Goal: Information Seeking & Learning: Find specific fact

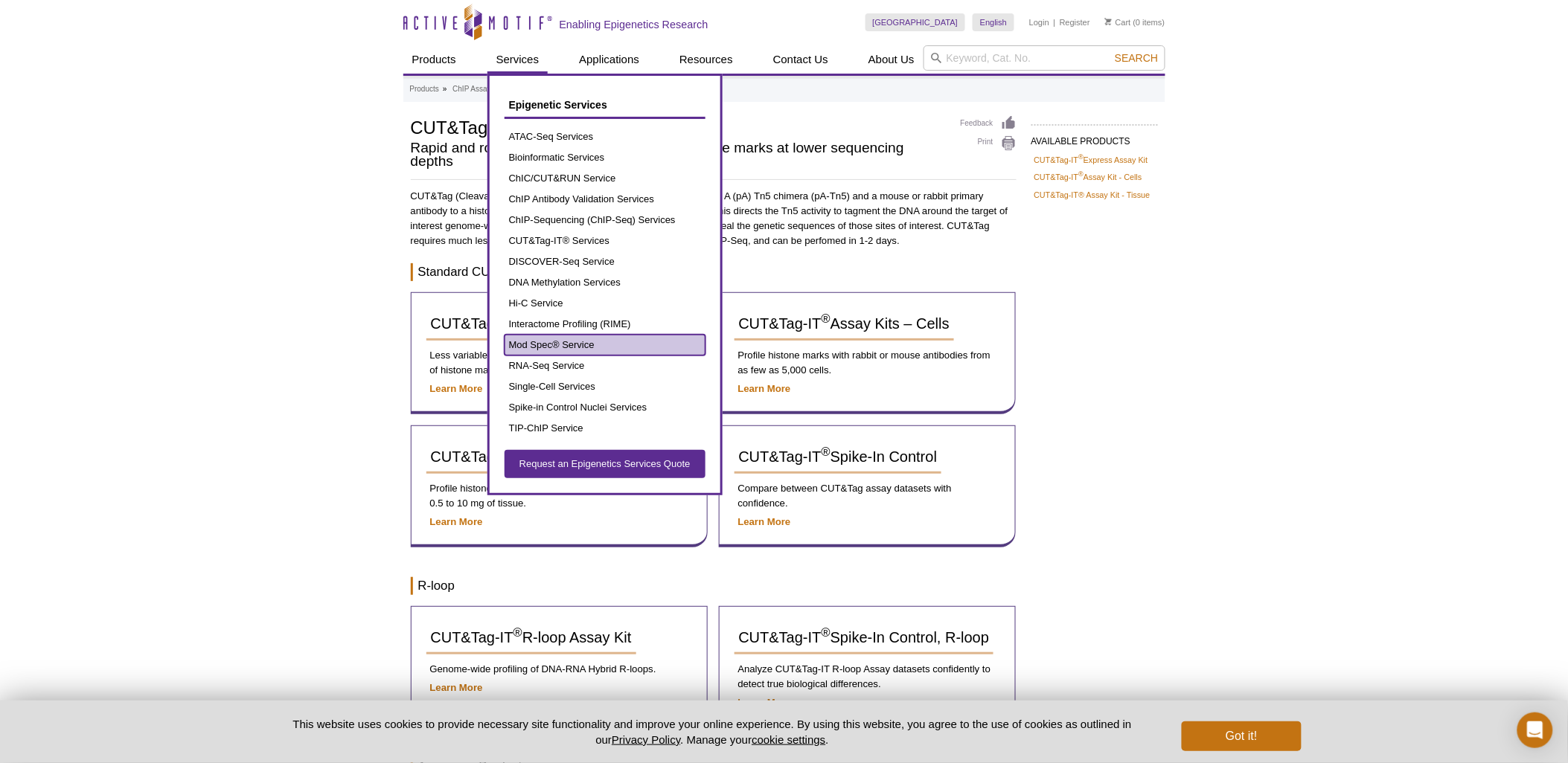
click at [575, 344] on link "Mod Spec® Service" at bounding box center [605, 345] width 201 height 21
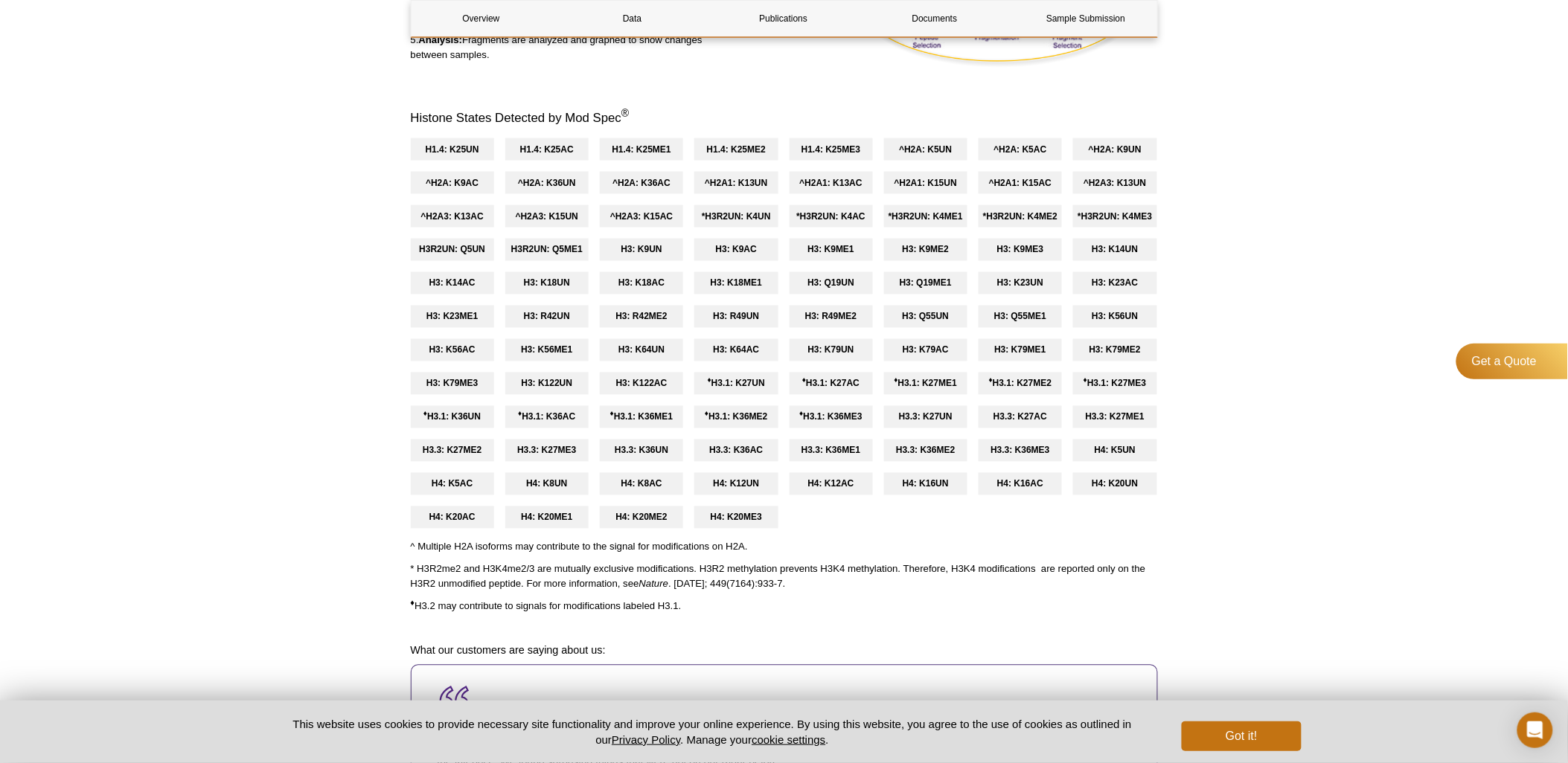
scroll to position [778, 0]
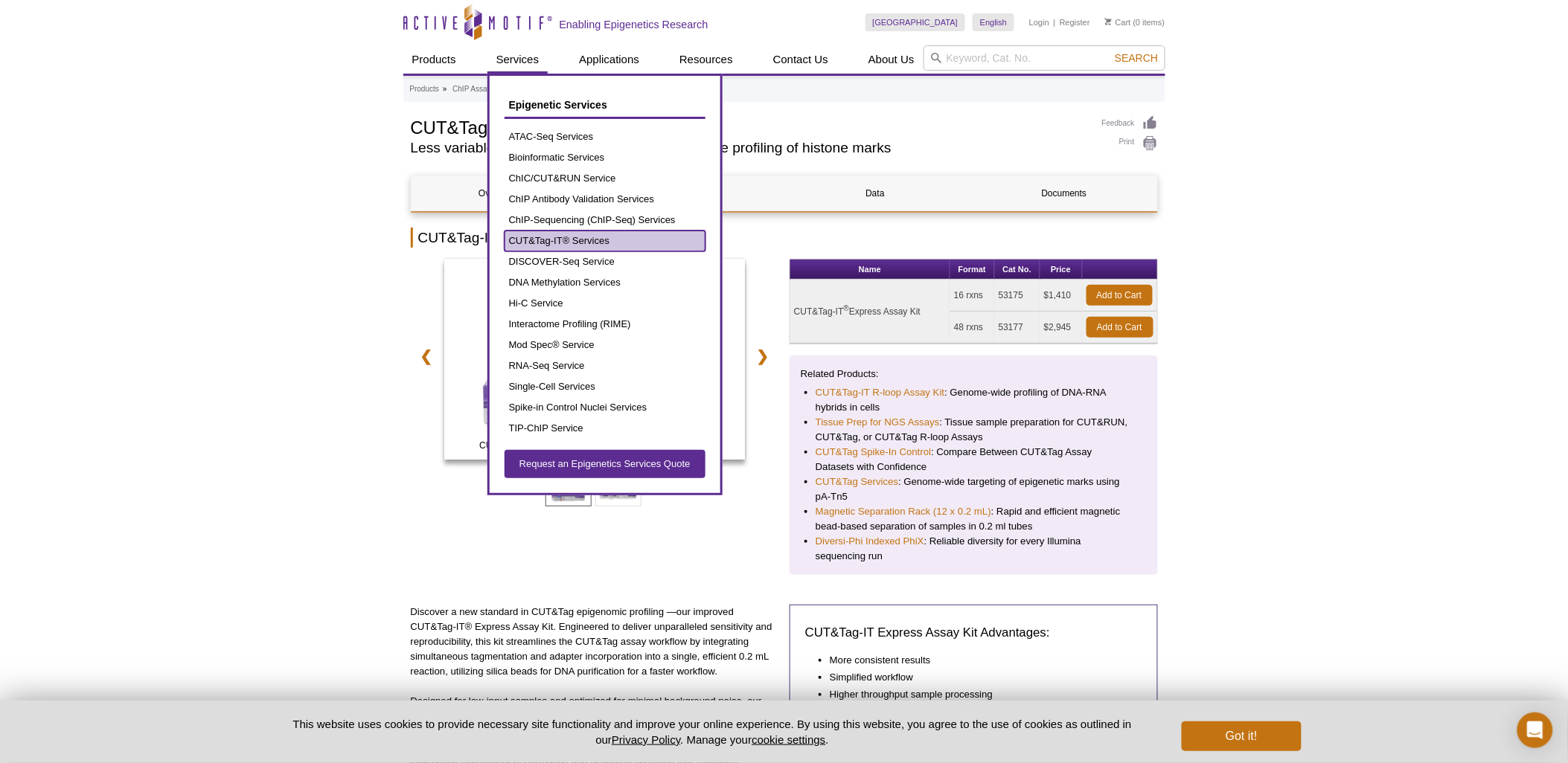
click at [574, 234] on link "CUT&Tag-IT® Services" at bounding box center [605, 241] width 201 height 21
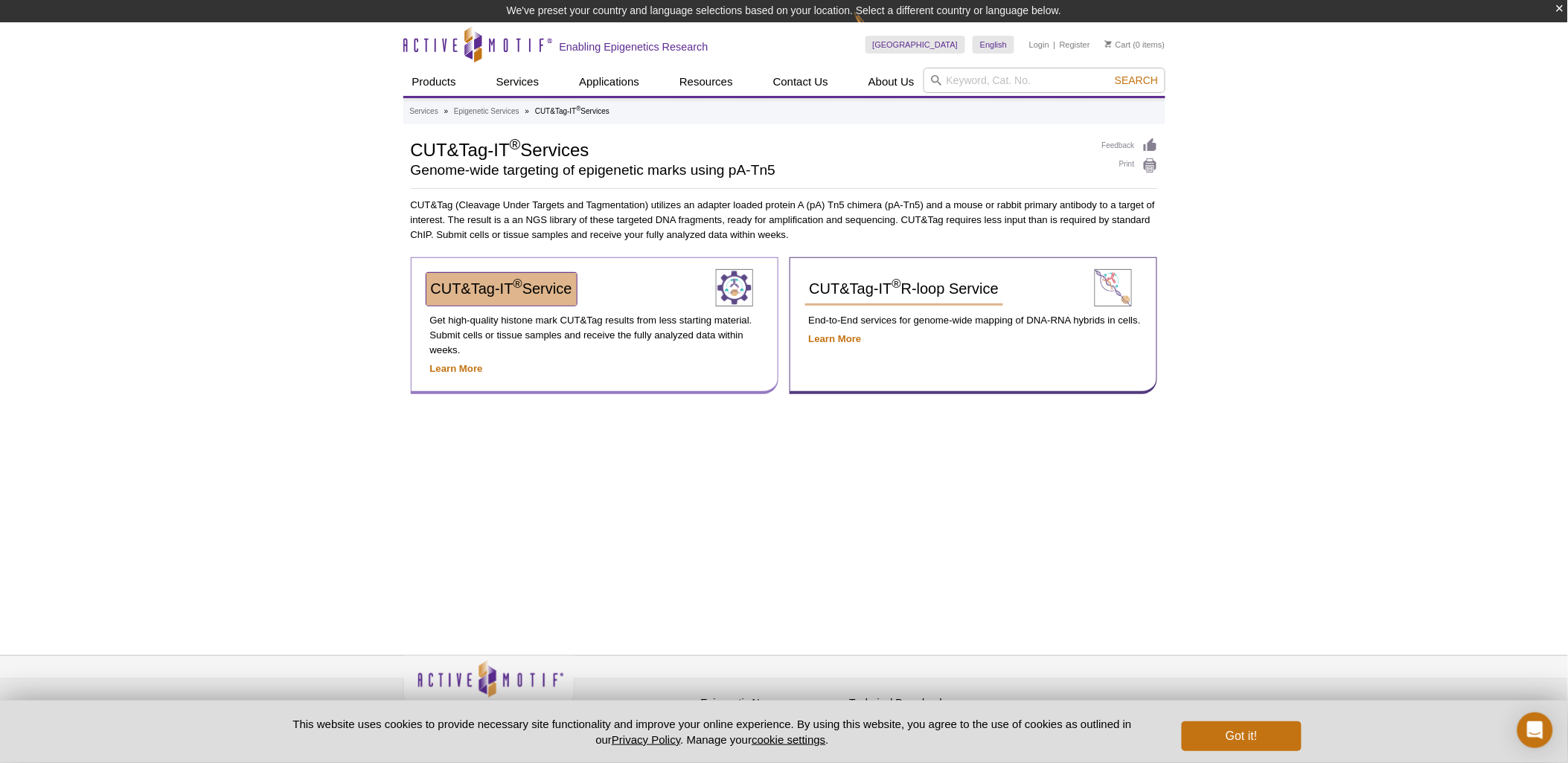
click at [529, 291] on span "CUT&Tag-IT ® Service" at bounding box center [501, 288] width 141 height 17
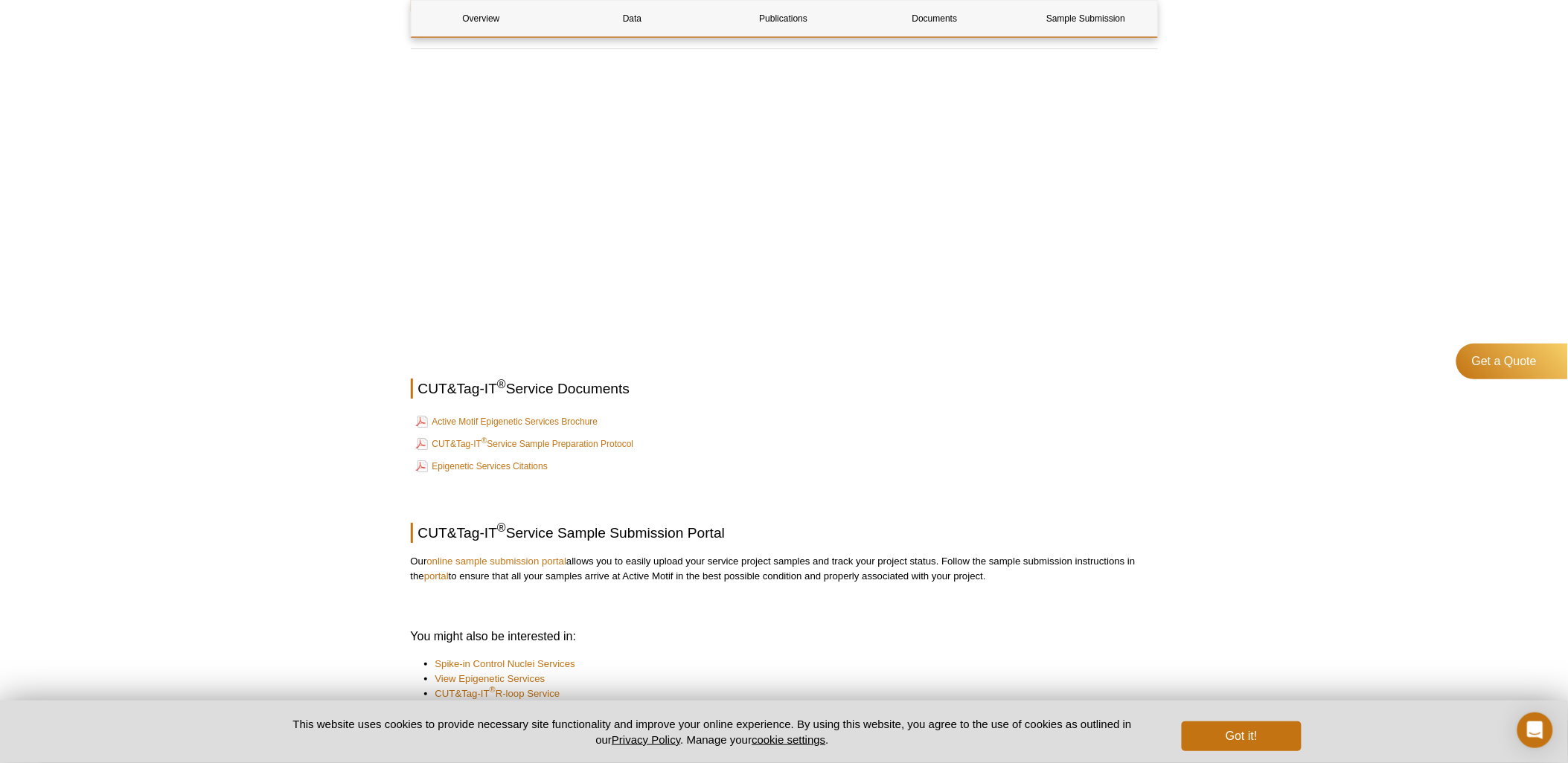
scroll to position [1727, 0]
drag, startPoint x: 596, startPoint y: 434, endPoint x: 568, endPoint y: 449, distance: 31.8
click at [568, 449] on link "CUT&Tag-IT ® Service Sample Preparation Protocol" at bounding box center [525, 443] width 218 height 18
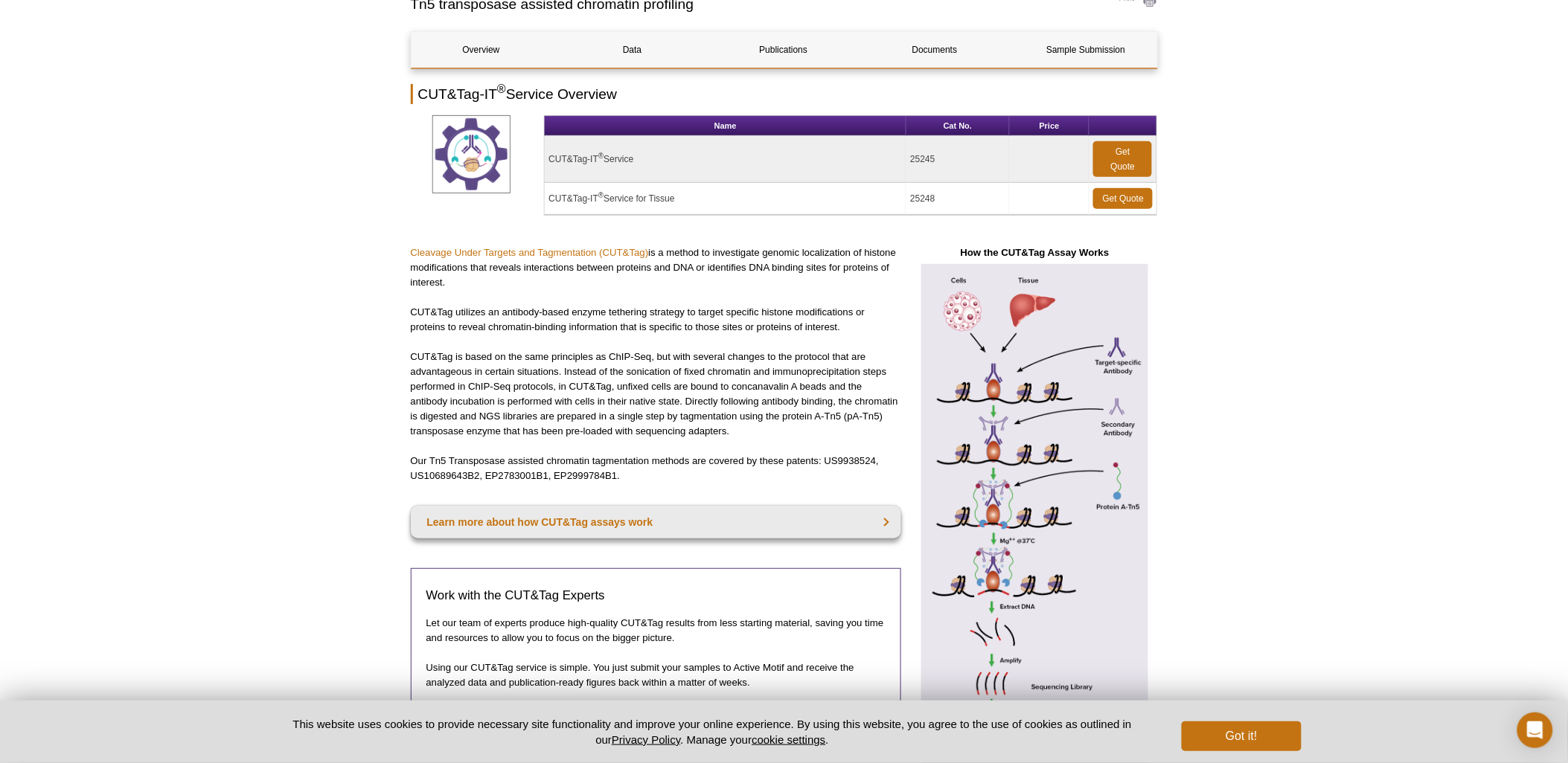
scroll to position [0, 0]
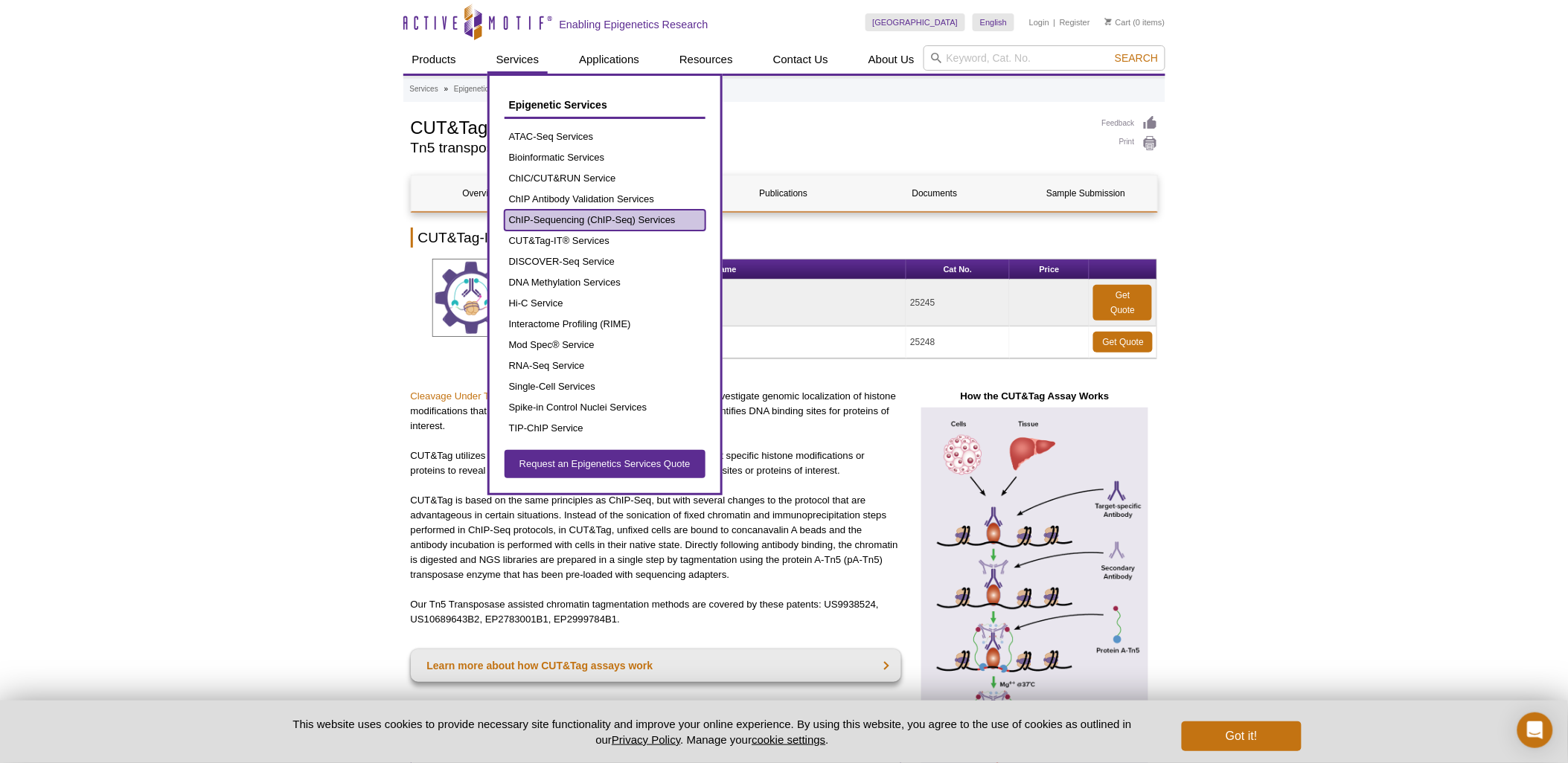
drag, startPoint x: 611, startPoint y: 218, endPoint x: 603, endPoint y: 217, distance: 8.1
click at [603, 217] on link "ChIP-Sequencing (ChIP-Seq) Services" at bounding box center [605, 220] width 201 height 21
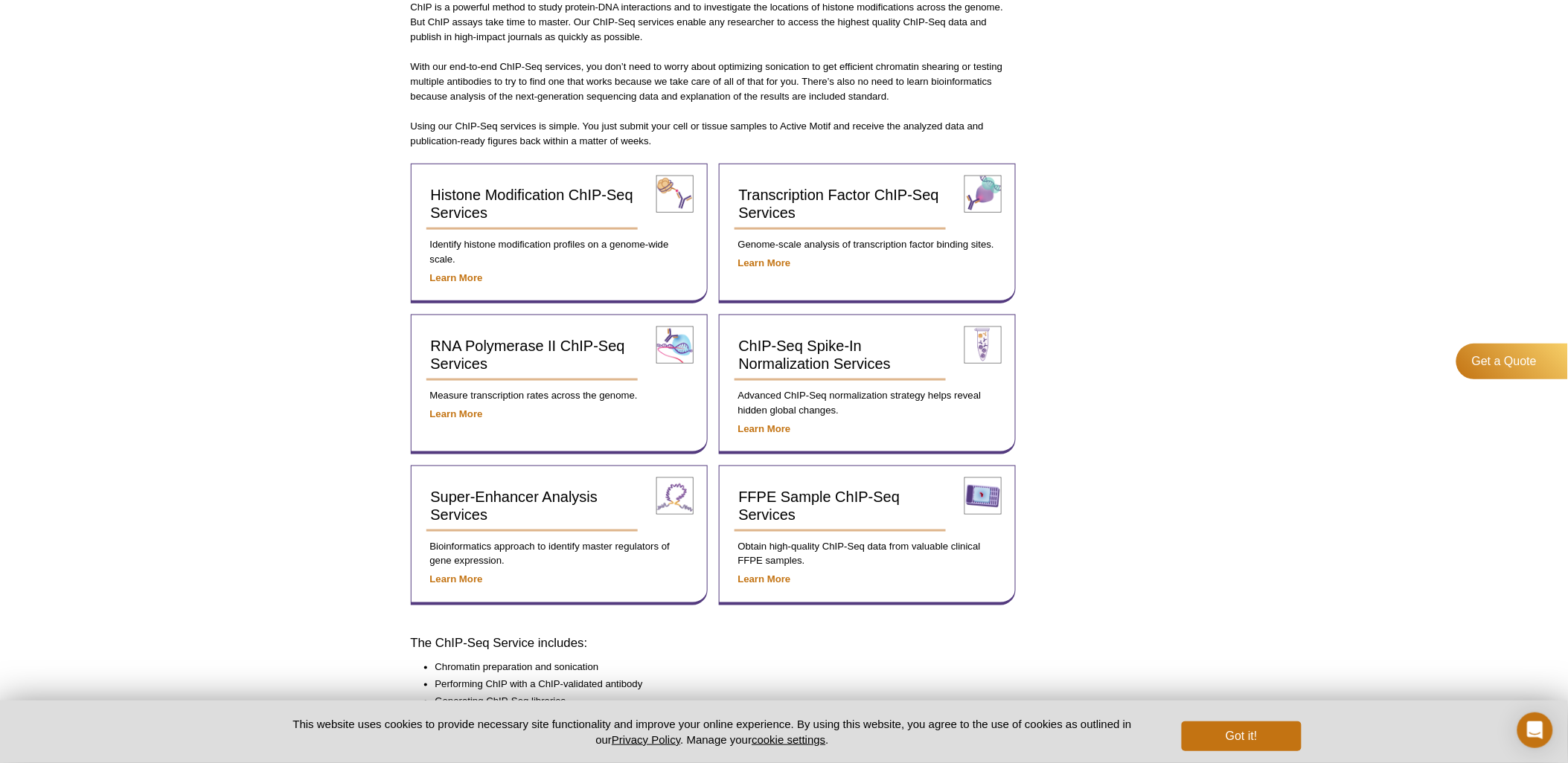
scroll to position [446, 0]
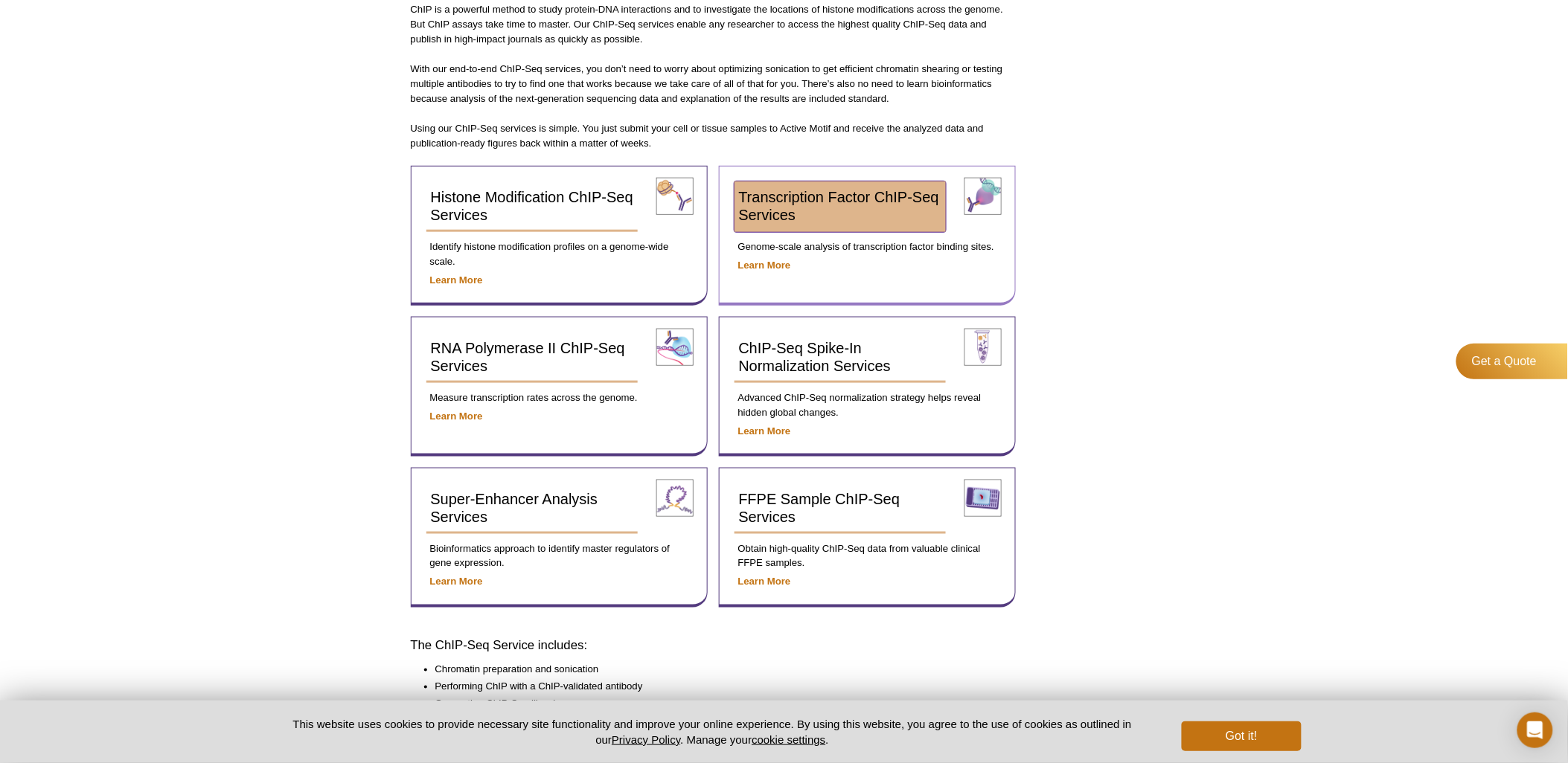
click at [802, 190] on span "Transcription Factor ChIP-Seq Services" at bounding box center [839, 206] width 200 height 34
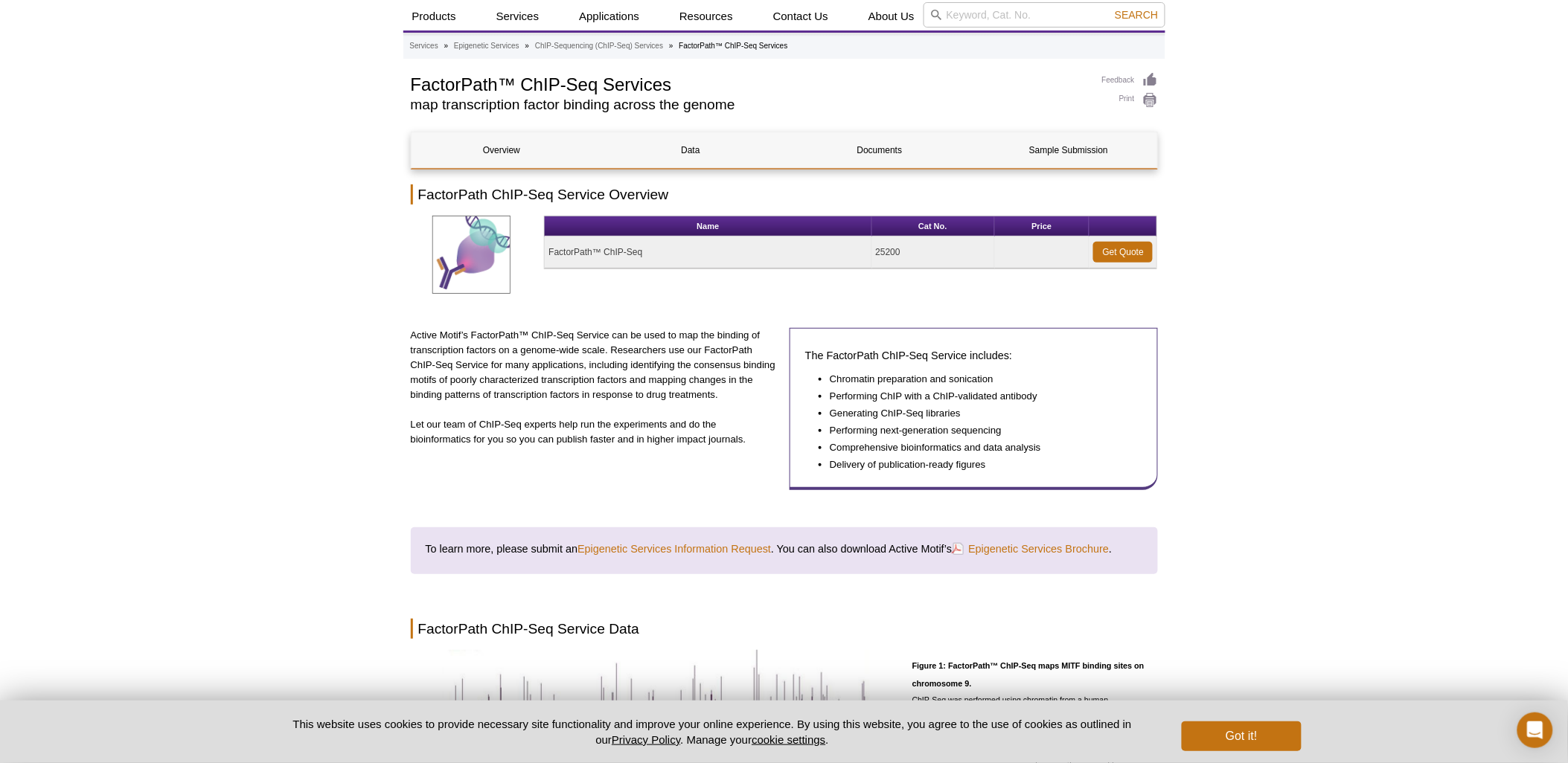
scroll to position [41, 0]
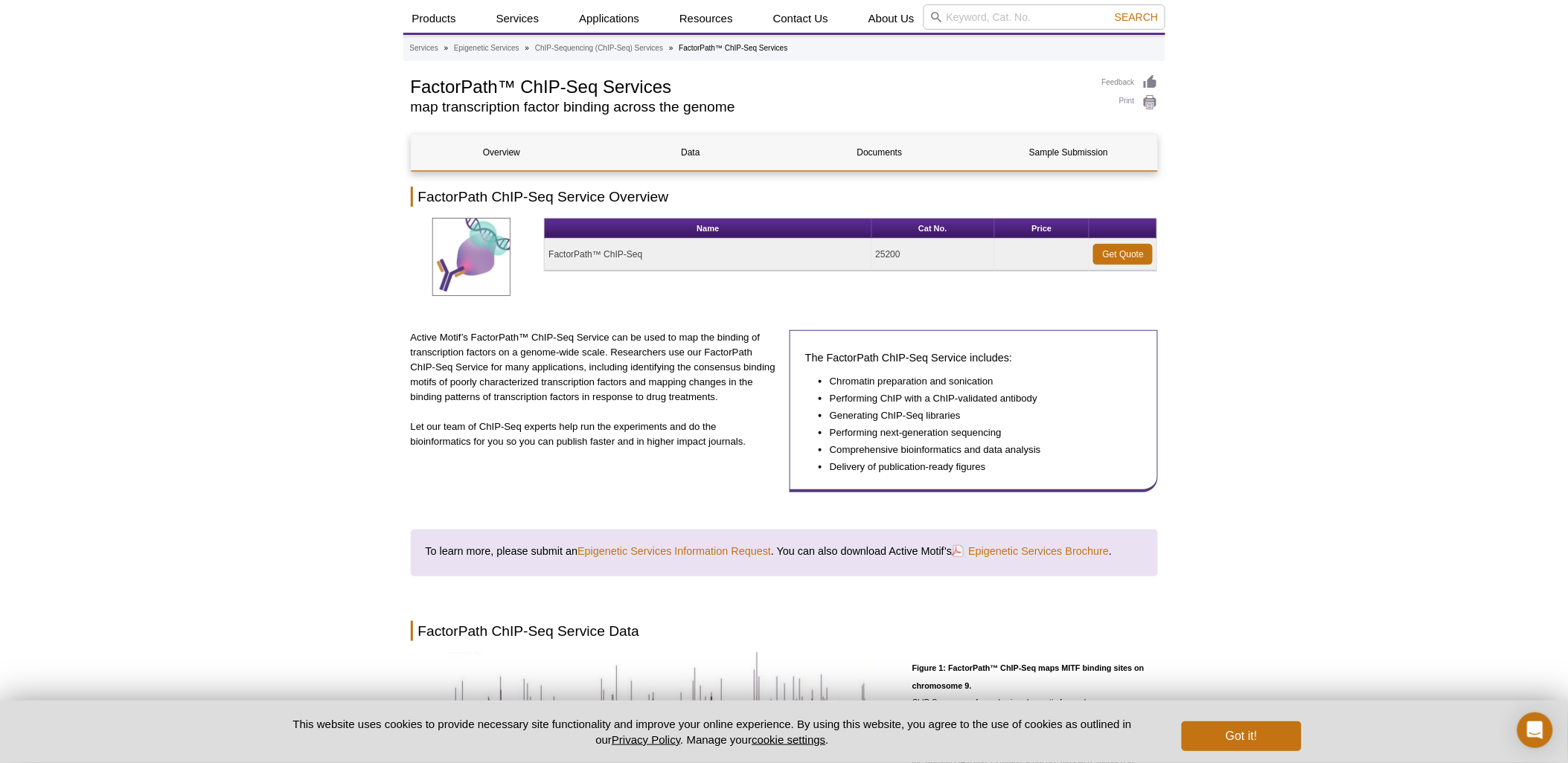
drag, startPoint x: 1296, startPoint y: 233, endPoint x: 1288, endPoint y: 164, distance: 69.5
drag, startPoint x: 1288, startPoint y: 164, endPoint x: 1268, endPoint y: 116, distance: 52.0
click at [1268, 116] on div "Active Motif Logo Enabling Epigenetics Research 0 Search Skip to content Active…" at bounding box center [784, 740] width 1568 height 1564
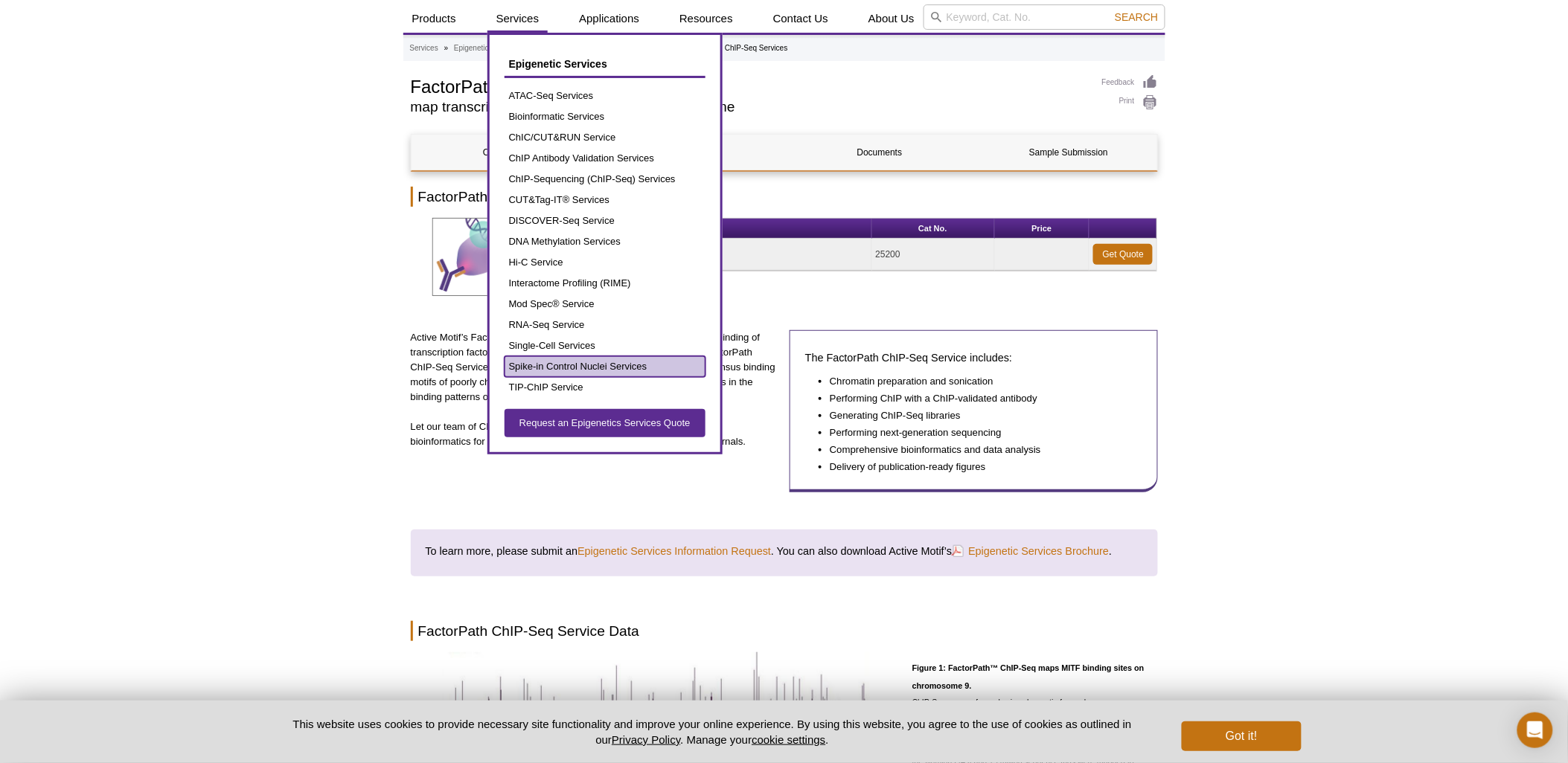
click at [571, 369] on link "Spike-in Control Nuclei Services" at bounding box center [605, 367] width 201 height 21
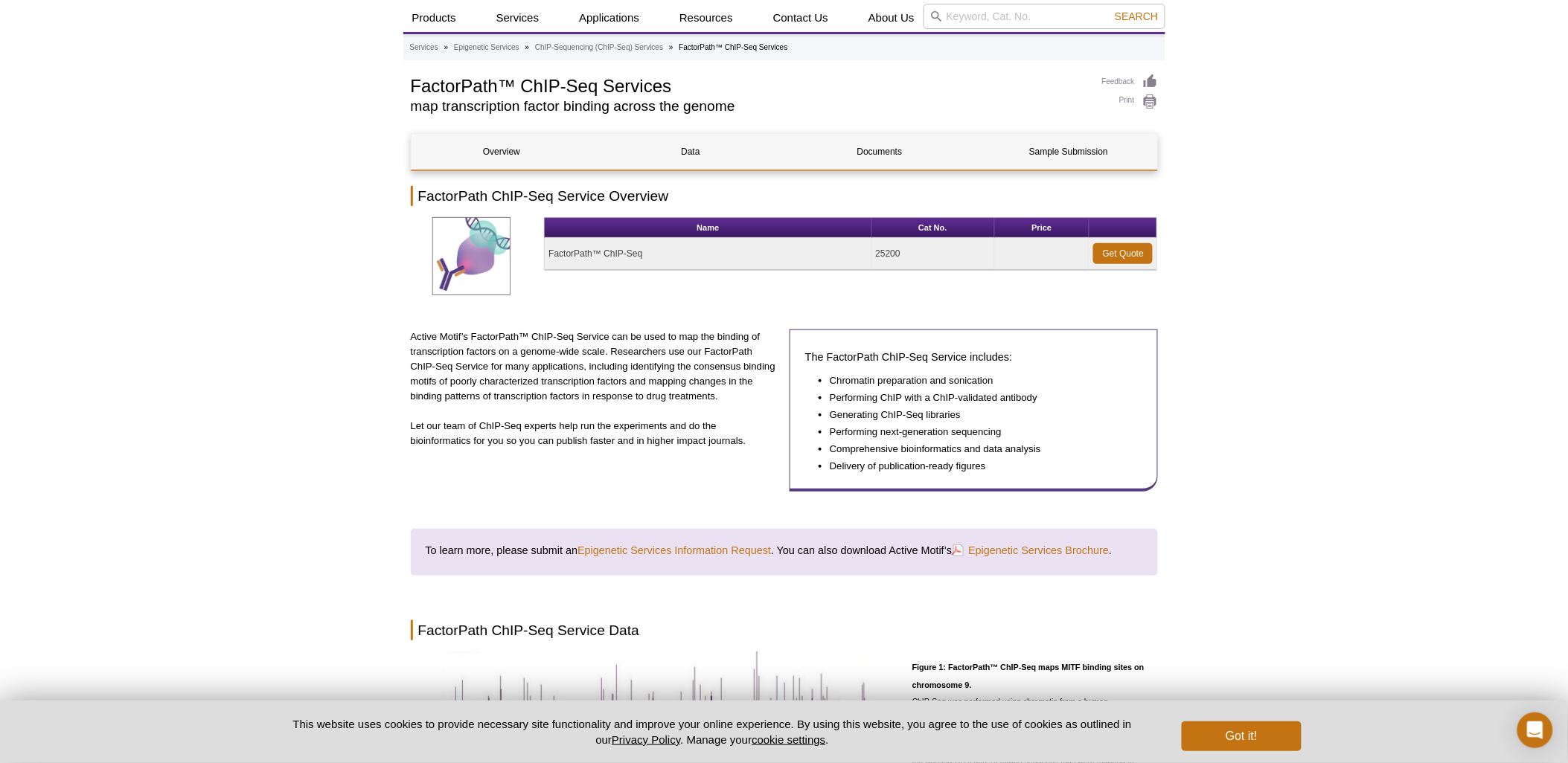
scroll to position [41, 0]
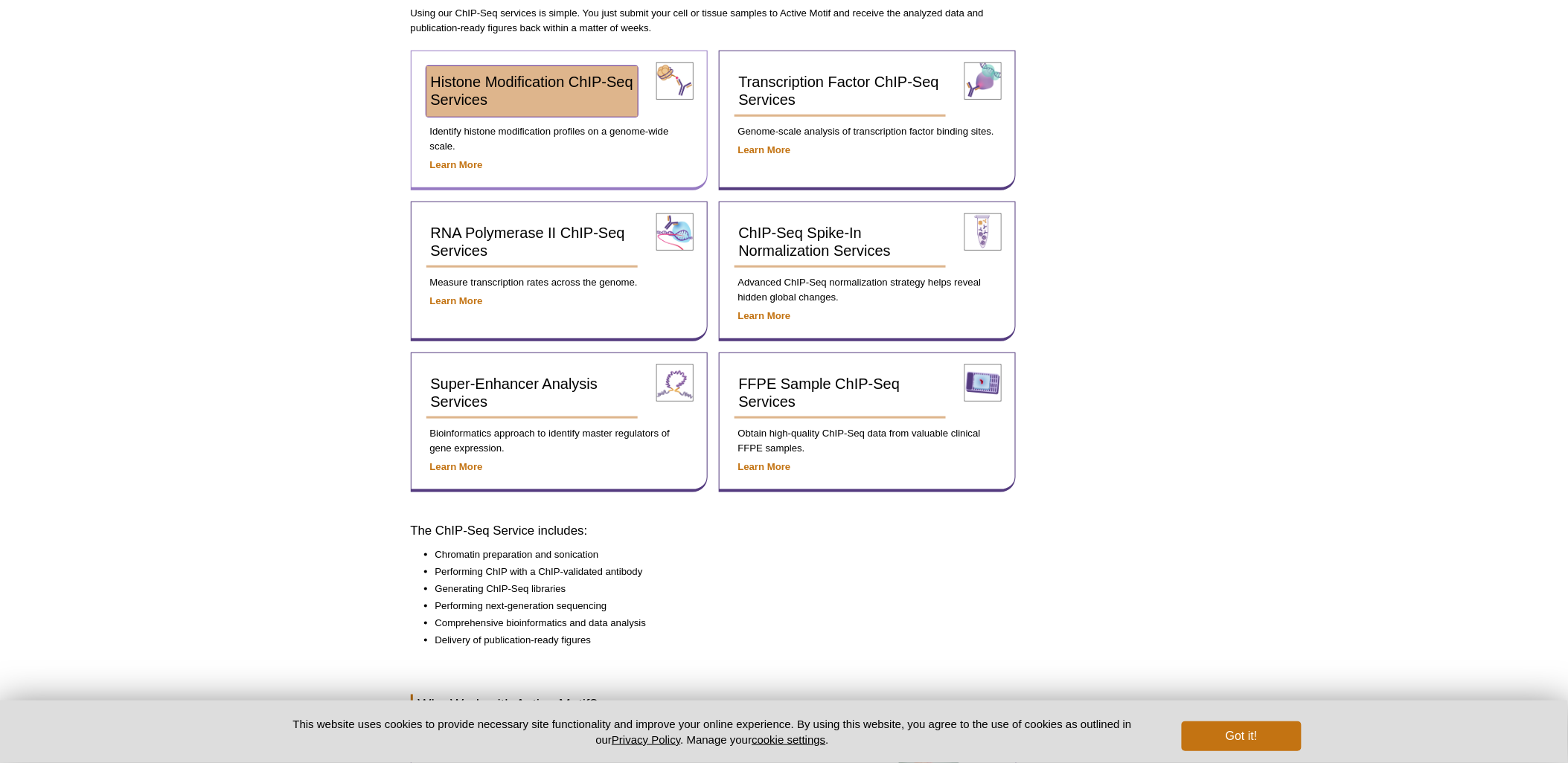
scroll to position [324, 0]
click at [546, 86] on span "Histone Modification ChIP-Seq Services" at bounding box center [532, 90] width 202 height 34
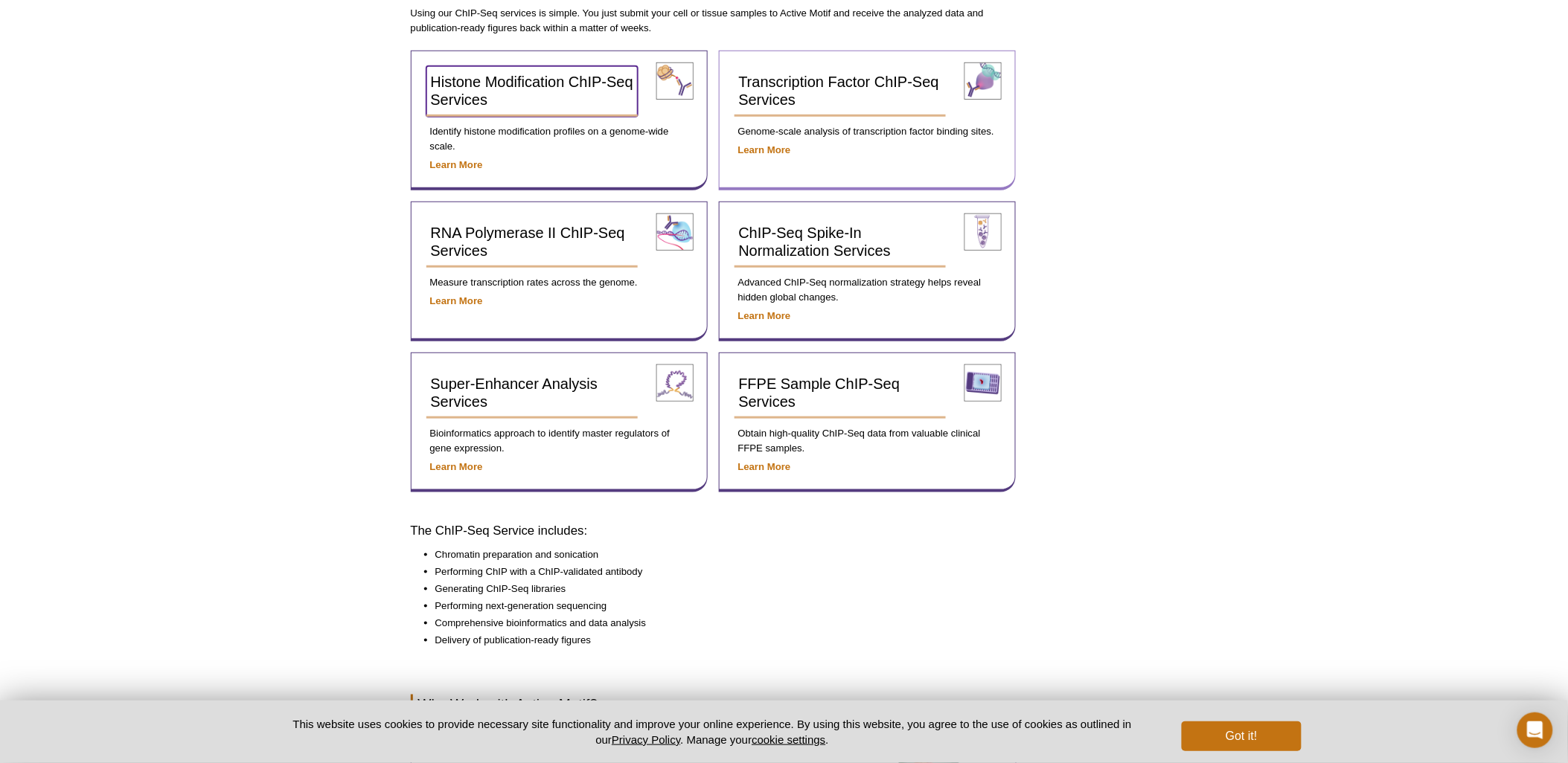
scroll to position [0, 0]
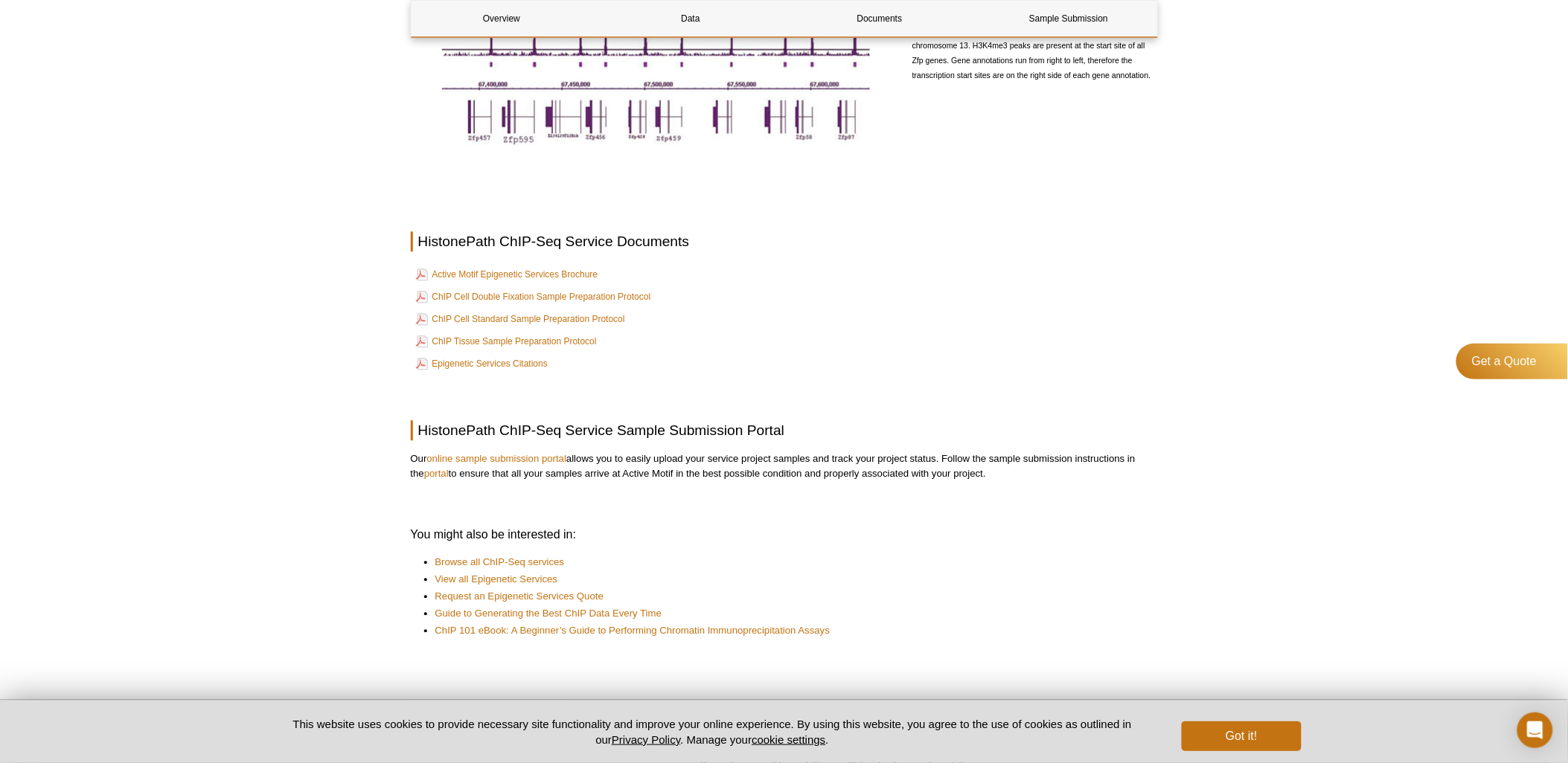
scroll to position [1096, 0]
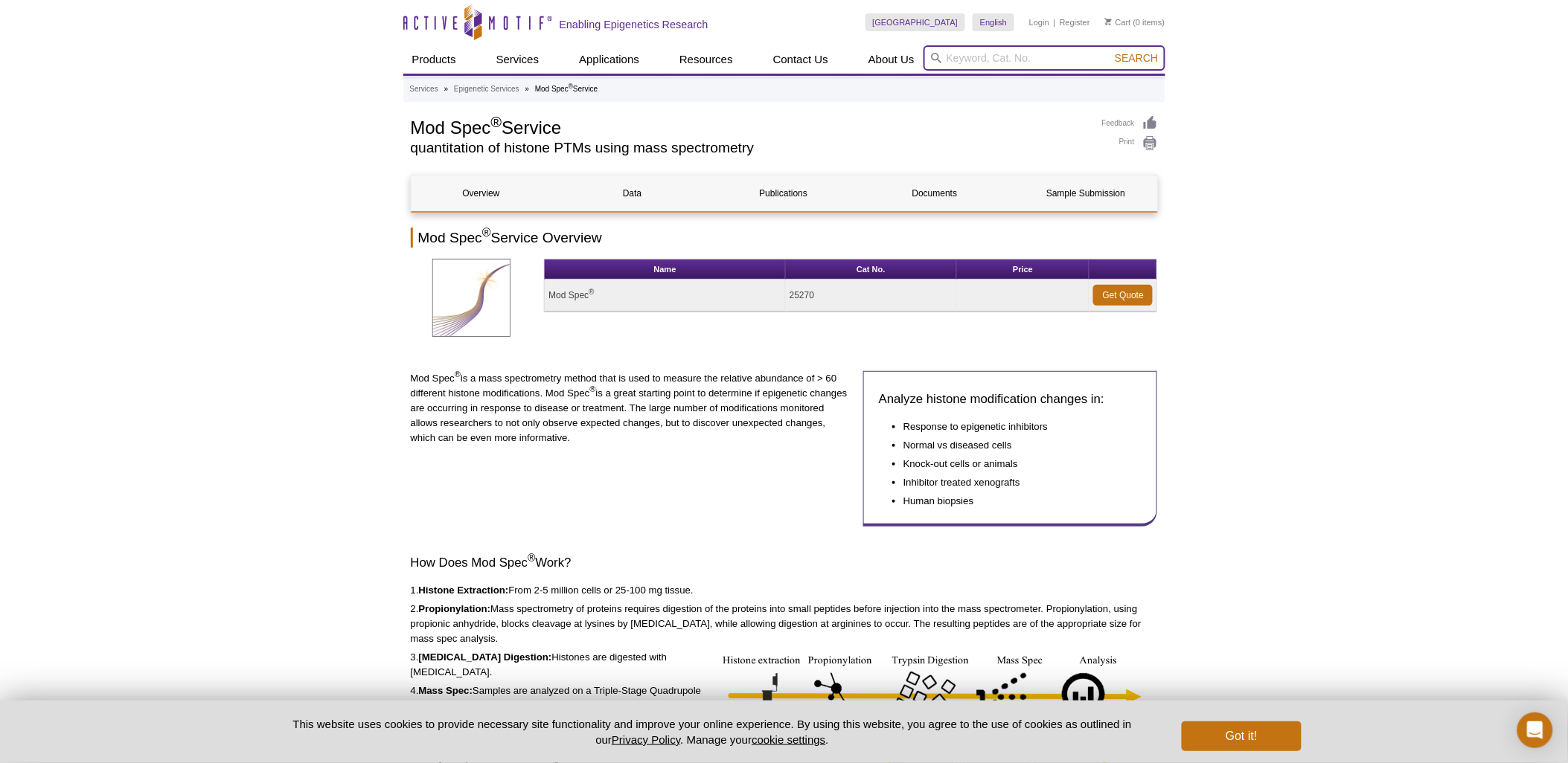
click at [995, 50] on input "search" at bounding box center [1044, 58] width 242 height 25
type input "39623"
click at [1110, 52] on button "Search" at bounding box center [1136, 58] width 52 height 13
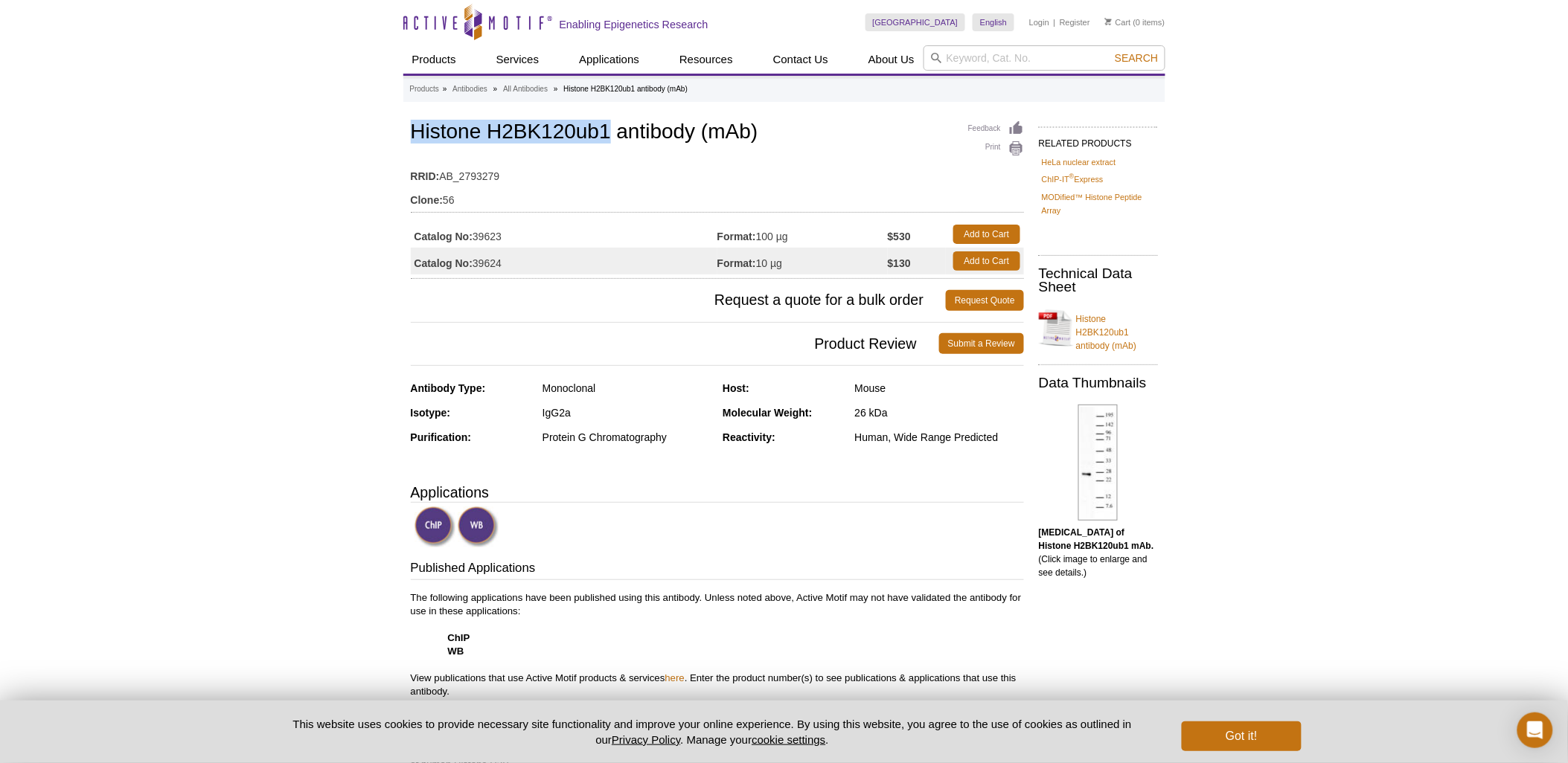
drag, startPoint x: 410, startPoint y: 130, endPoint x: 611, endPoint y: 131, distance: 201.0
click at [611, 131] on h1 "Histone H2BK120ub1 antibody (mAb)" at bounding box center [717, 133] width 613 height 25
drag, startPoint x: 611, startPoint y: 131, endPoint x: 533, endPoint y: 131, distance: 78.0
click at [533, 131] on h1 "Histone H2BK120ub1 antibody (mAb)" at bounding box center [717, 133] width 613 height 25
drag, startPoint x: 487, startPoint y: 126, endPoint x: 608, endPoint y: 125, distance: 121.0
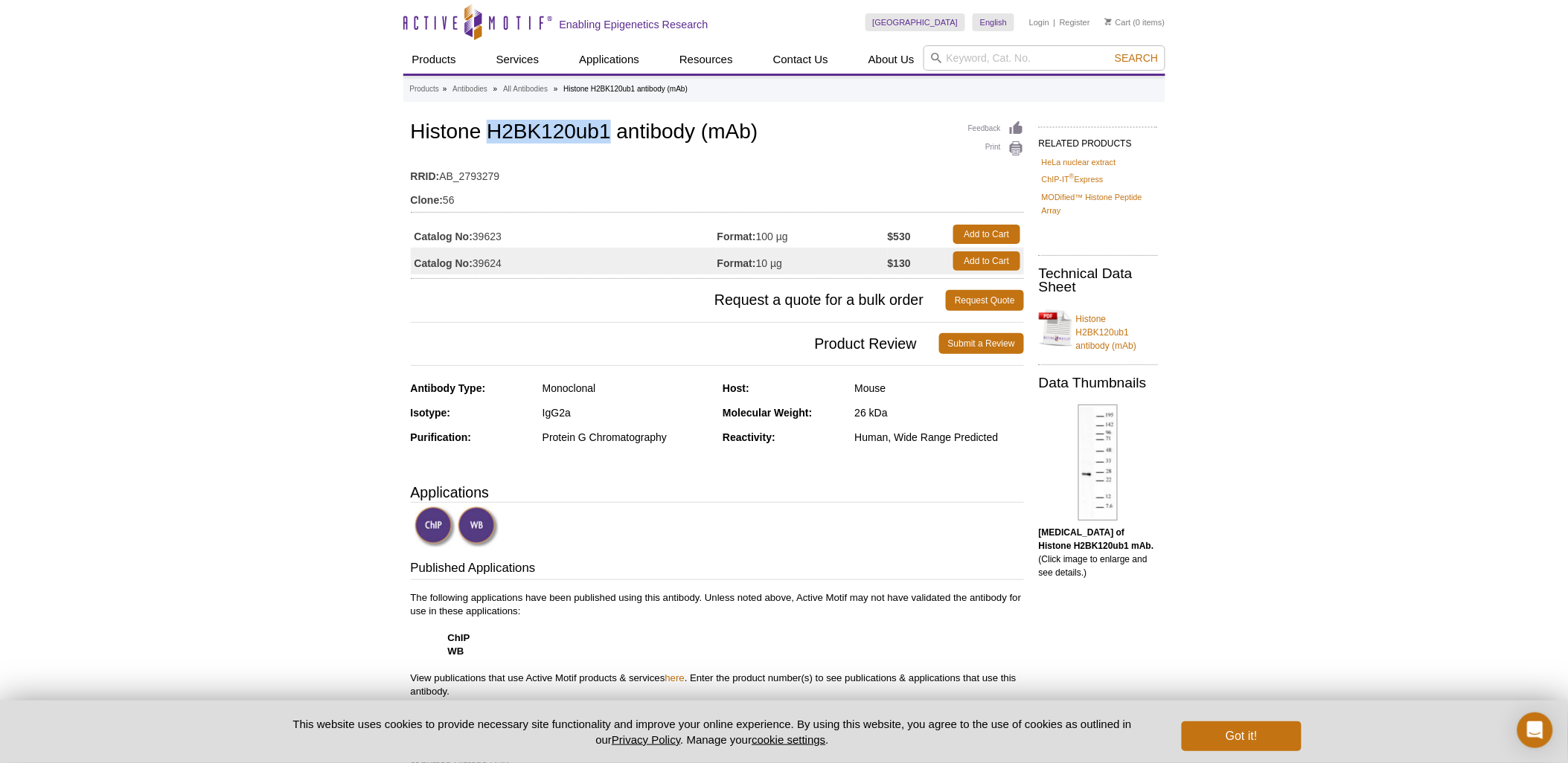
click at [608, 125] on h1 "Histone H2BK120ub1 antibody (mAb)" at bounding box center [717, 133] width 613 height 25
copy h1 "H2BK120ub1"
drag, startPoint x: 478, startPoint y: 232, endPoint x: 507, endPoint y: 233, distance: 29.0
click at [507, 233] on td "Catalog No: 39623" at bounding box center [564, 234] width 307 height 27
copy td "39623"
